Goal: Communication & Community: Answer question/provide support

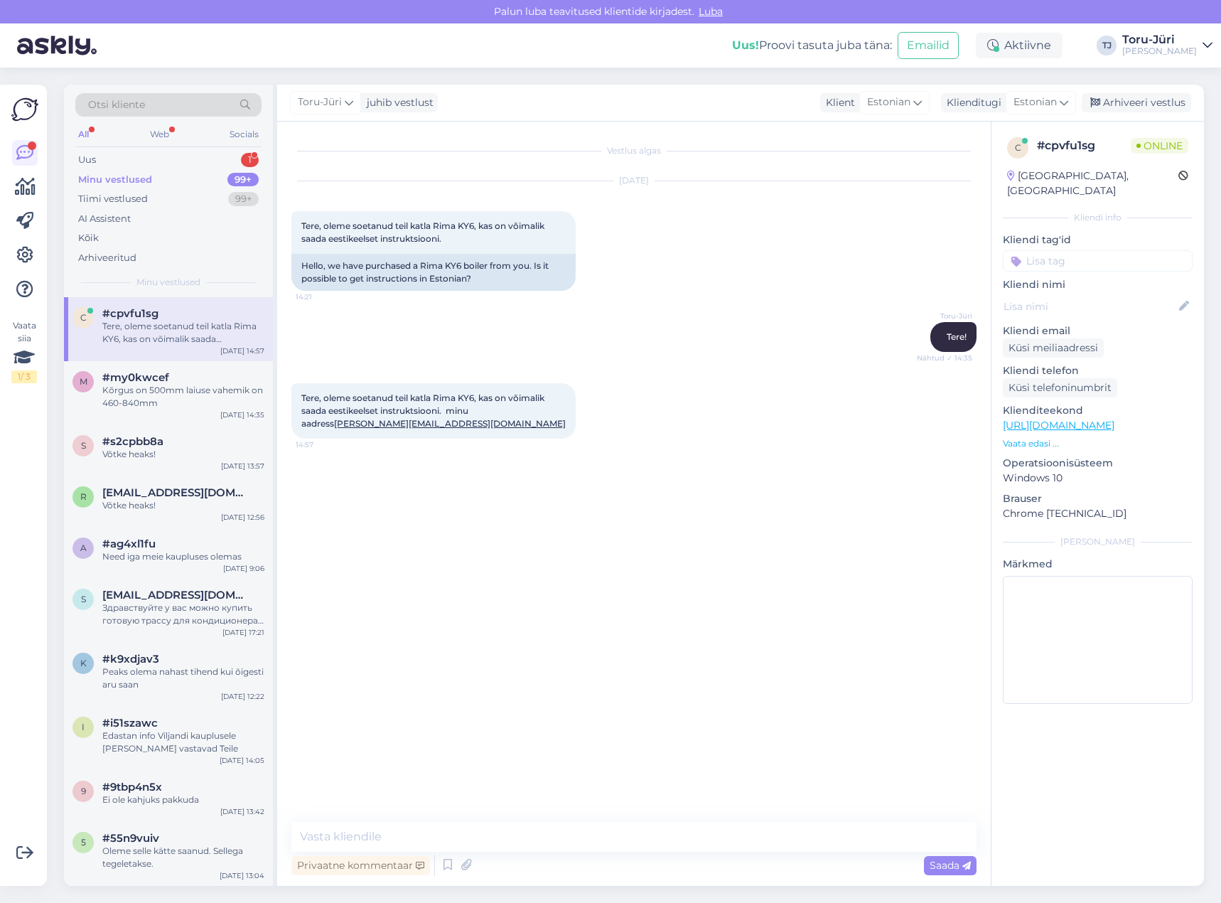
click at [190, 313] on div "#cpvfu1sg" at bounding box center [183, 313] width 162 height 13
click at [157, 165] on div "Uus 1" at bounding box center [168, 160] width 186 height 20
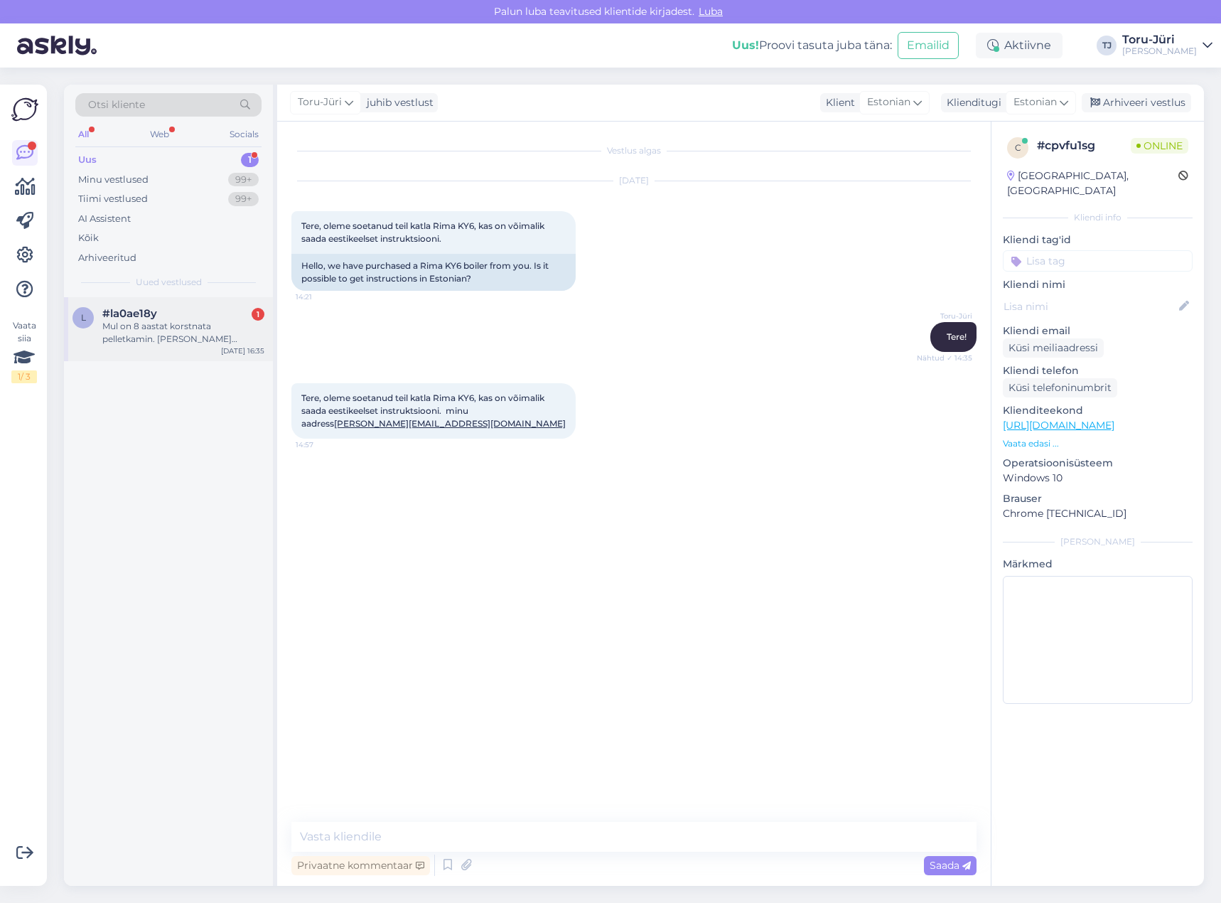
click at [163, 326] on div "Mul on 8 aastat korstnata pelletkamin. [PERSON_NAME] hooldus oli kaks aastat ta…" at bounding box center [183, 333] width 162 height 26
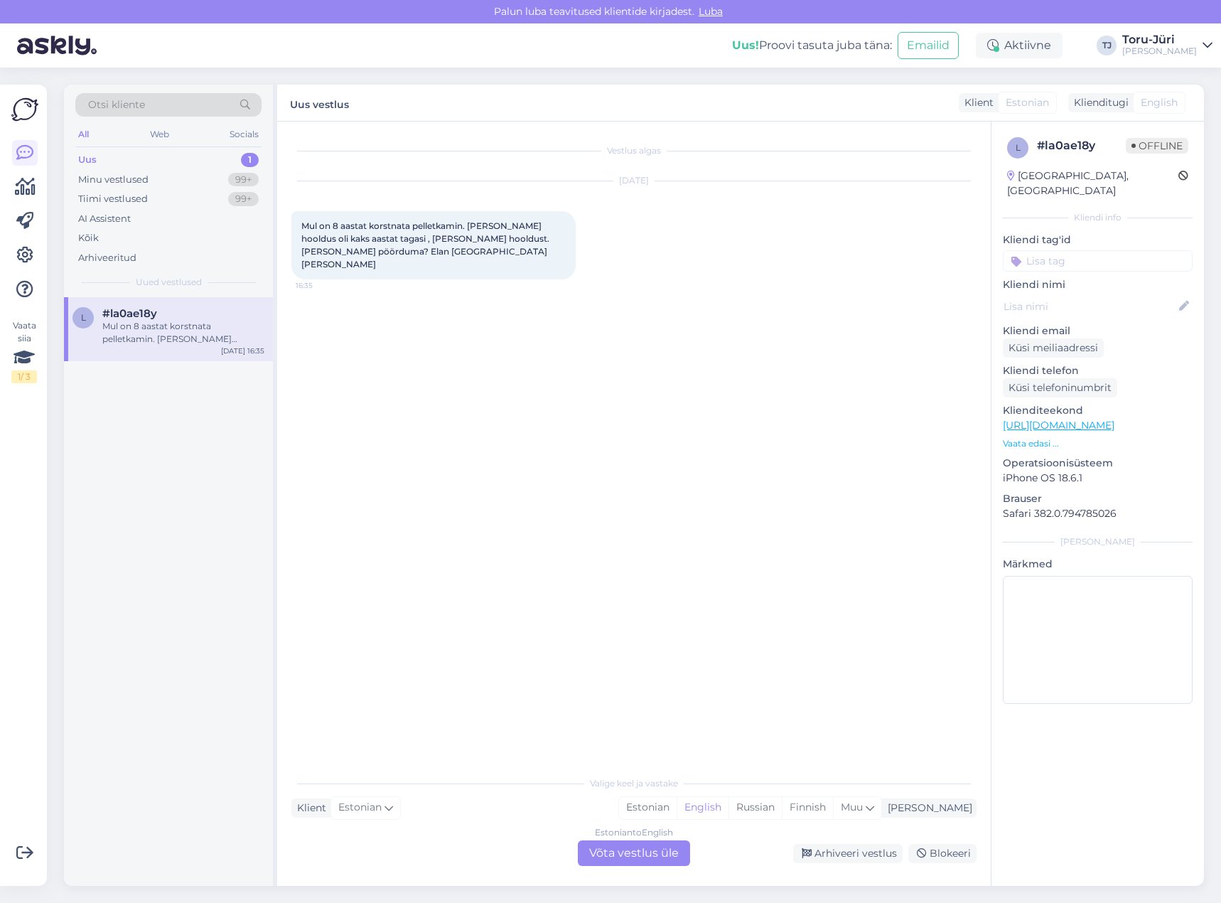
click at [648, 848] on div "Estonian to English Võta vestlus üle" at bounding box center [634, 853] width 112 height 26
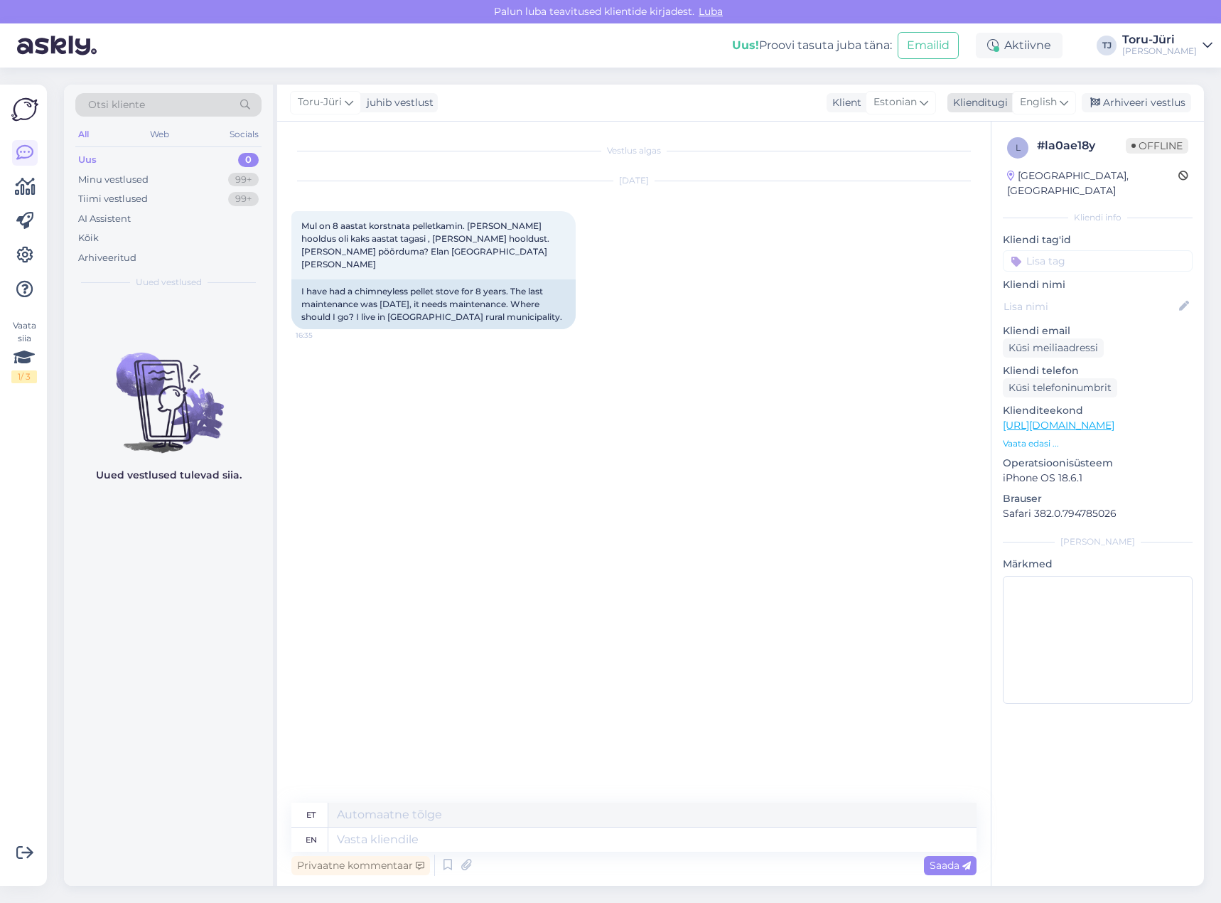
click at [1047, 100] on span "English" at bounding box center [1038, 103] width 37 height 16
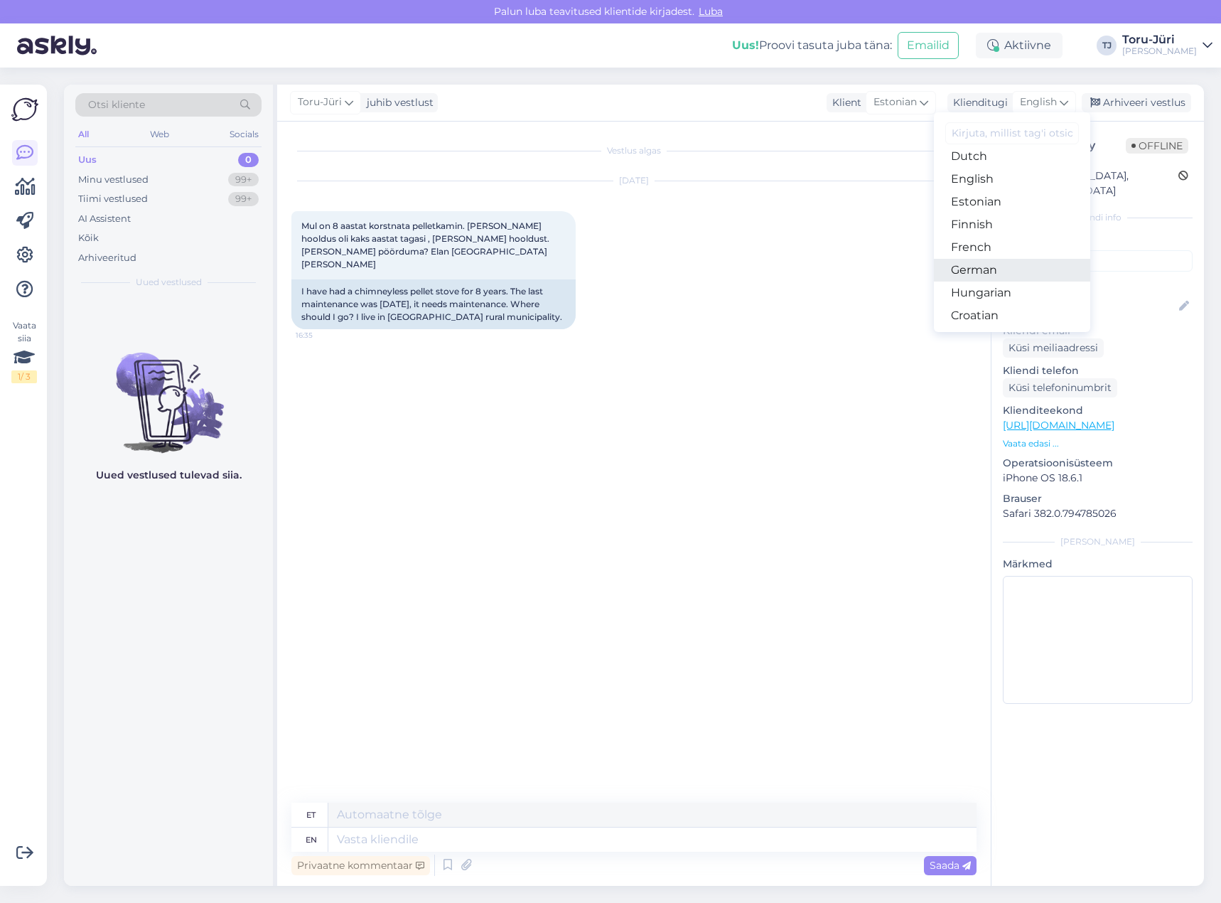
scroll to position [142, 0]
click at [996, 204] on link "Estonian" at bounding box center [1012, 205] width 156 height 23
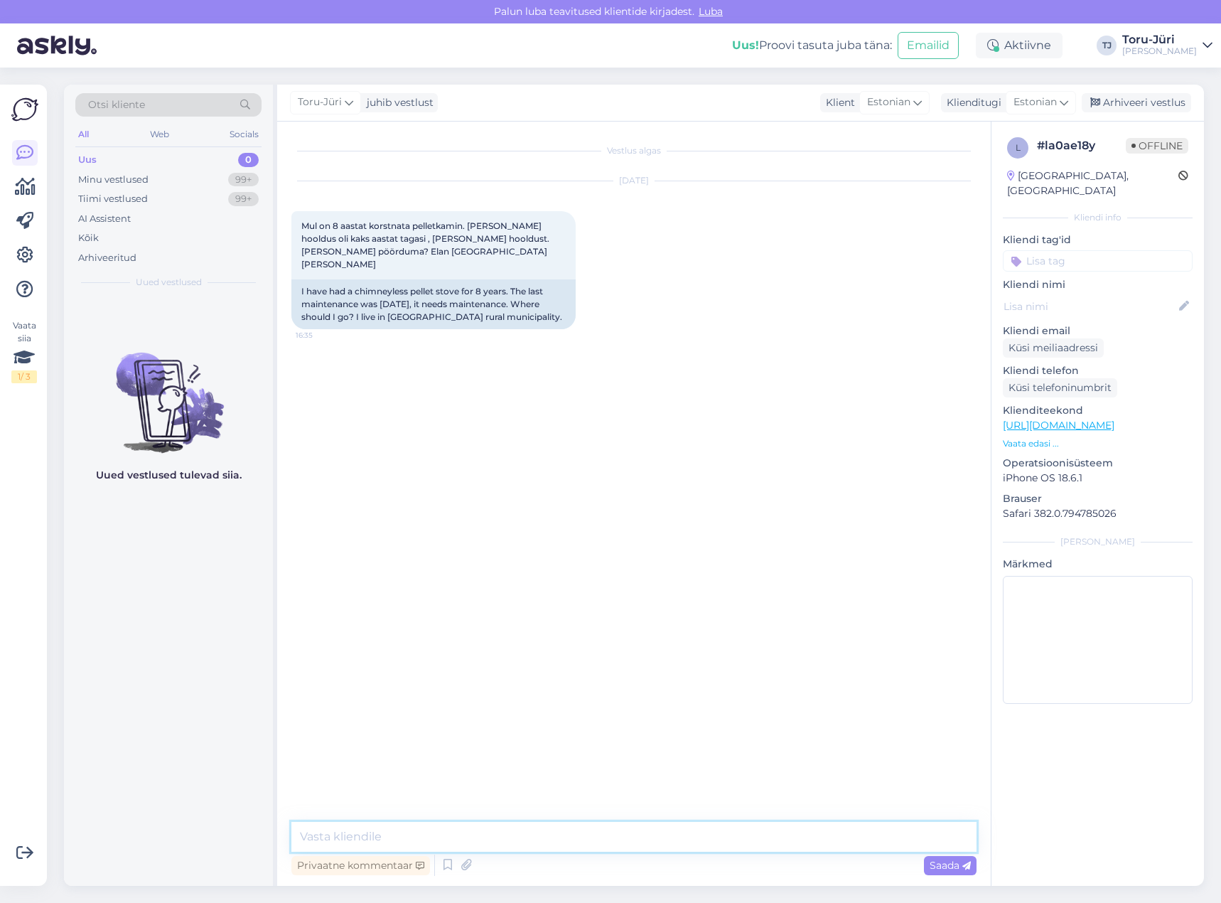
click at [395, 835] on textarea at bounding box center [633, 837] width 685 height 30
type textarea "Tere!"
paste textarea "Taavi Labi Tel: [PHONE_NUMBER] E-post: [EMAIL_ADDRESS][DOMAIN_NAME]"
type textarea "Võtke meie hooldusjuhiga esmalt kontakti: Taavi Labi Tel: [PHONE_NUMBER] E-post…"
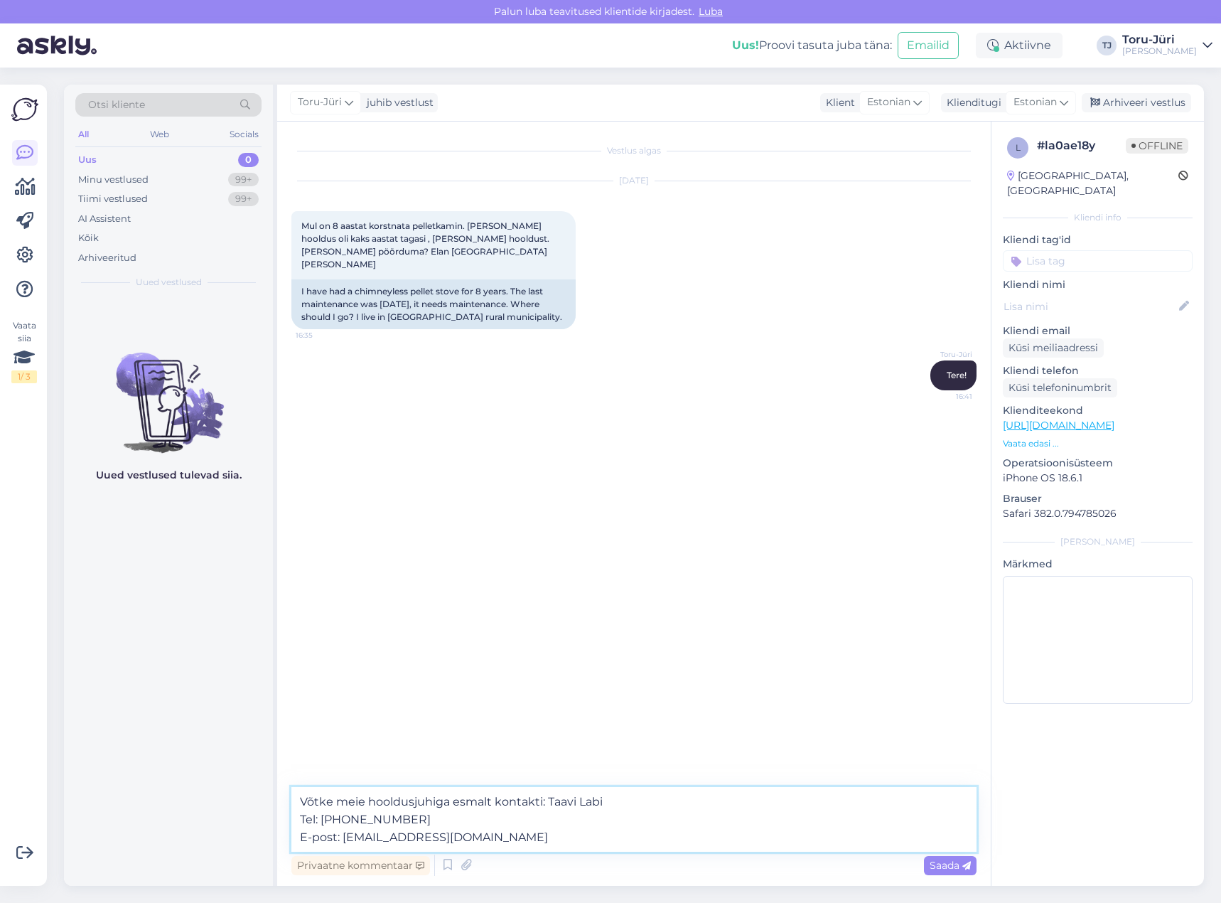
click at [545, 802] on textarea "Võtke meie hooldusjuhiga esmalt kontakti: Taavi Labi Tel: [PHONE_NUMBER] E-post…" at bounding box center [633, 819] width 685 height 65
